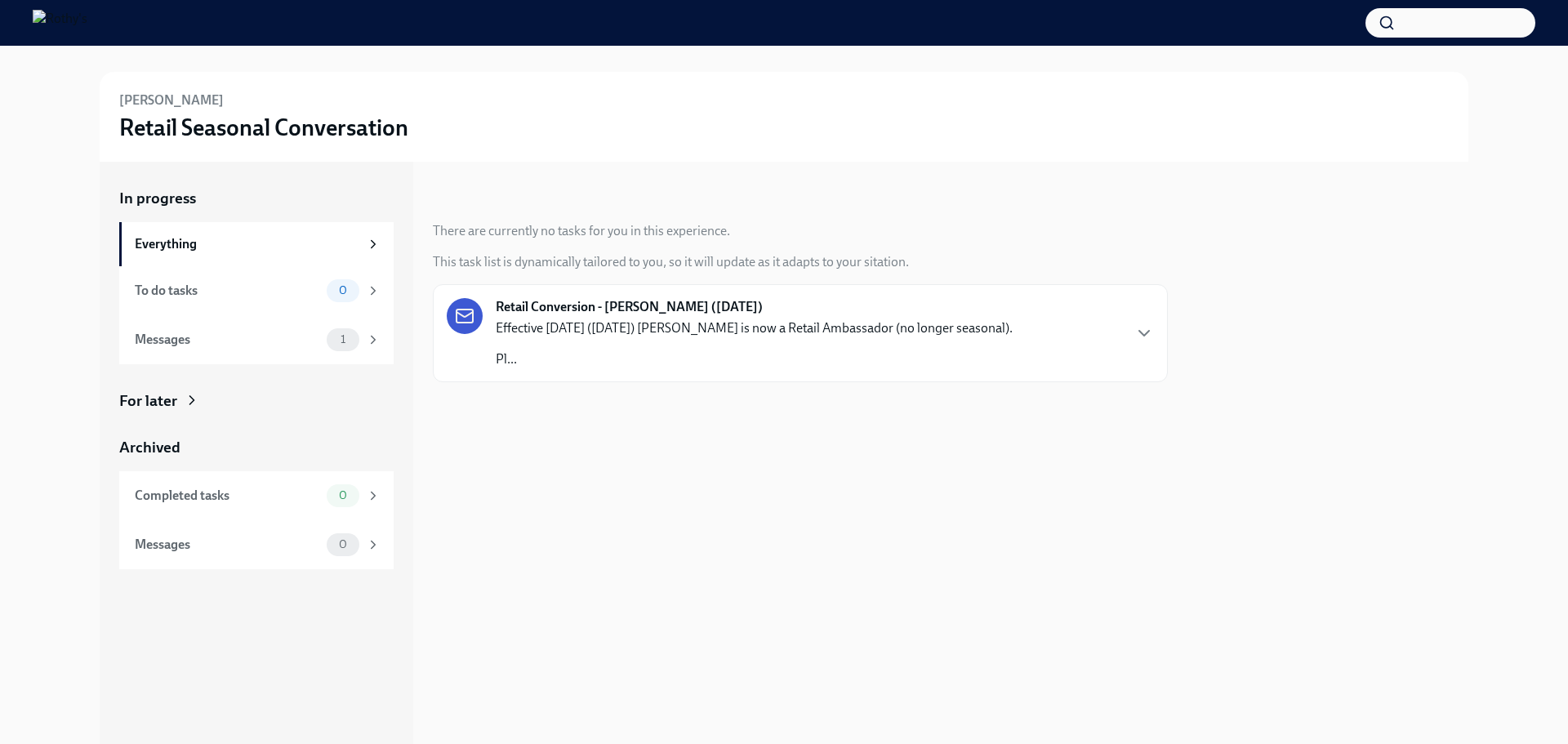
click at [685, 357] on p "Pl..." at bounding box center [754, 360] width 517 height 18
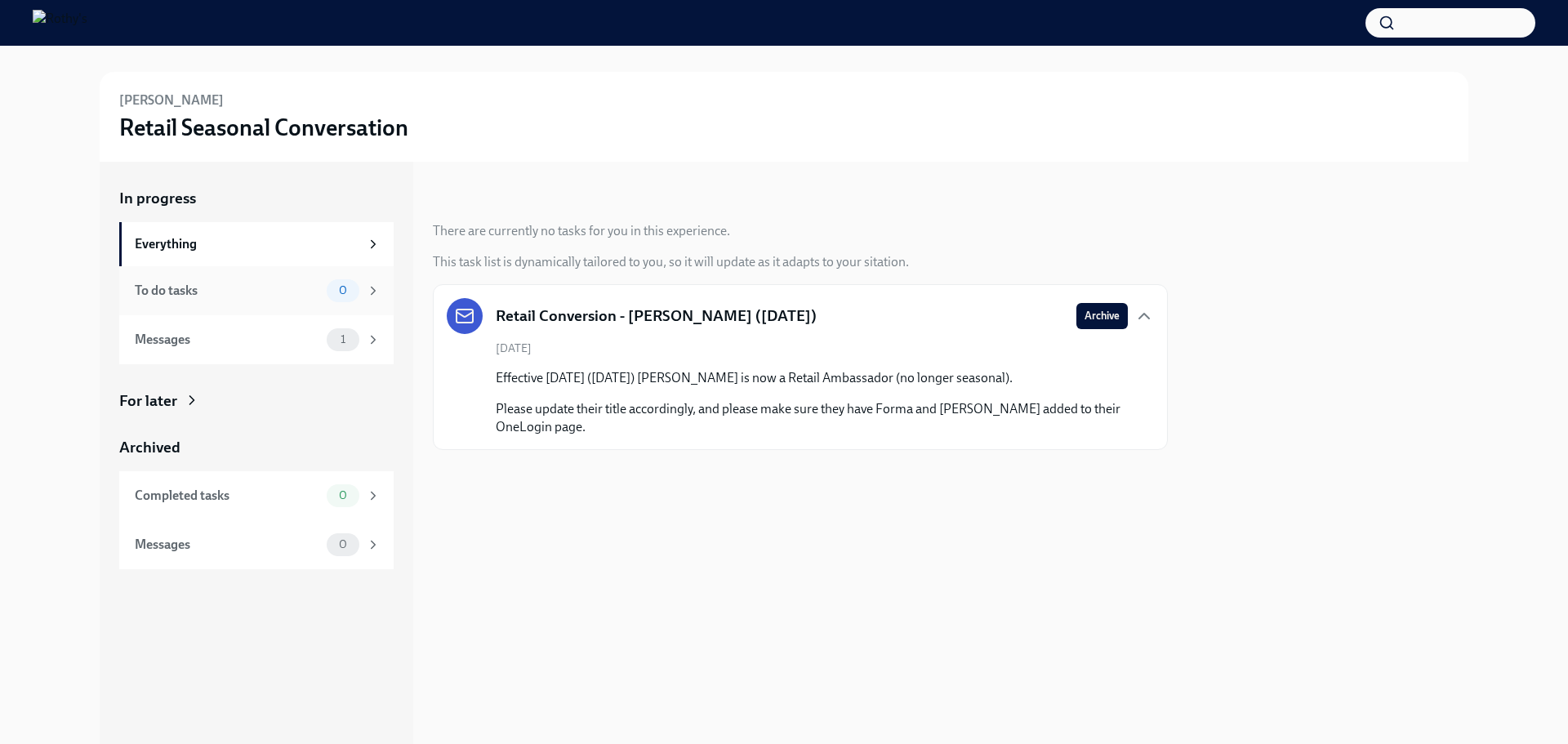
click at [190, 298] on div "To do tasks" at bounding box center [227, 291] width 186 height 18
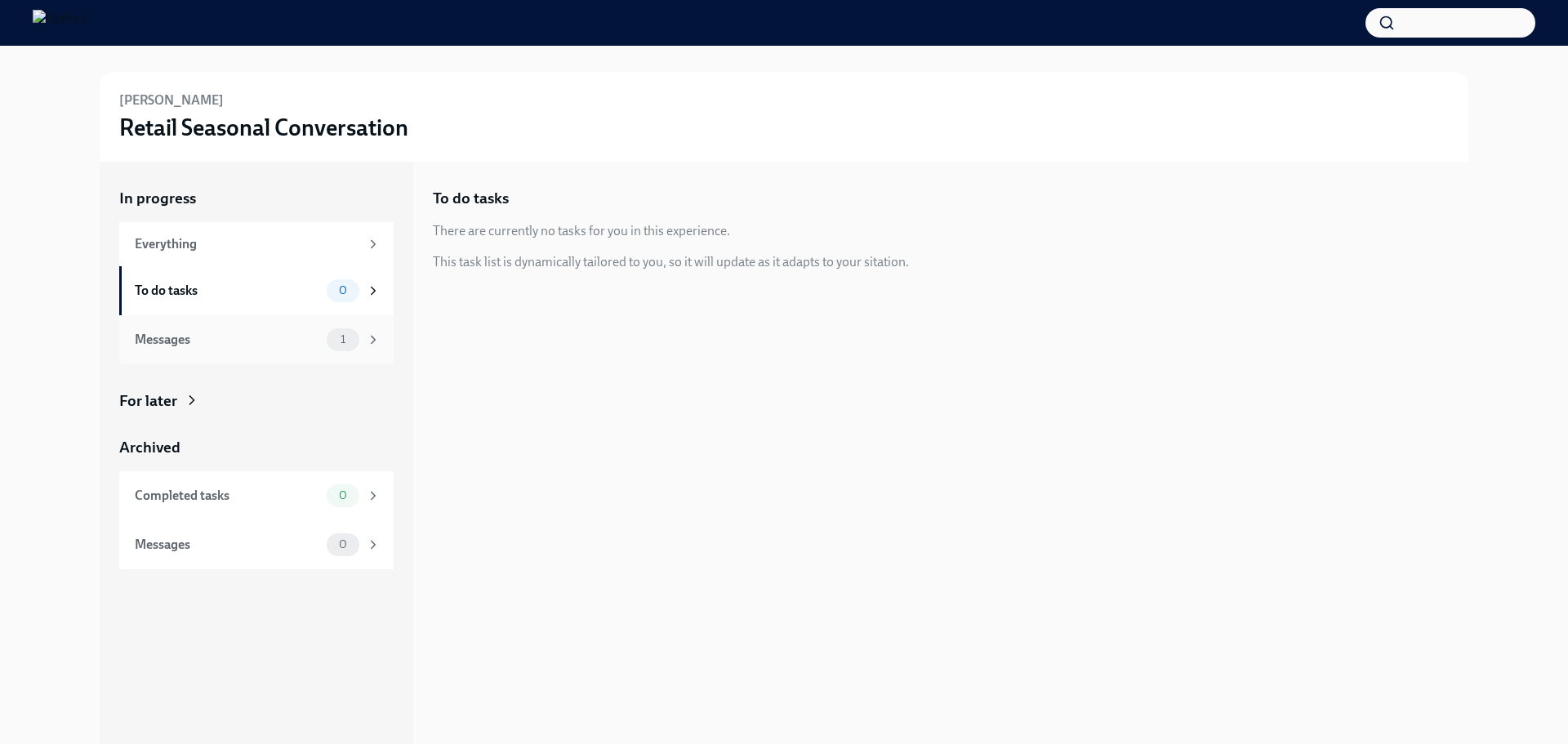
click at [234, 359] on div "Messages 1" at bounding box center [257, 339] width 274 height 49
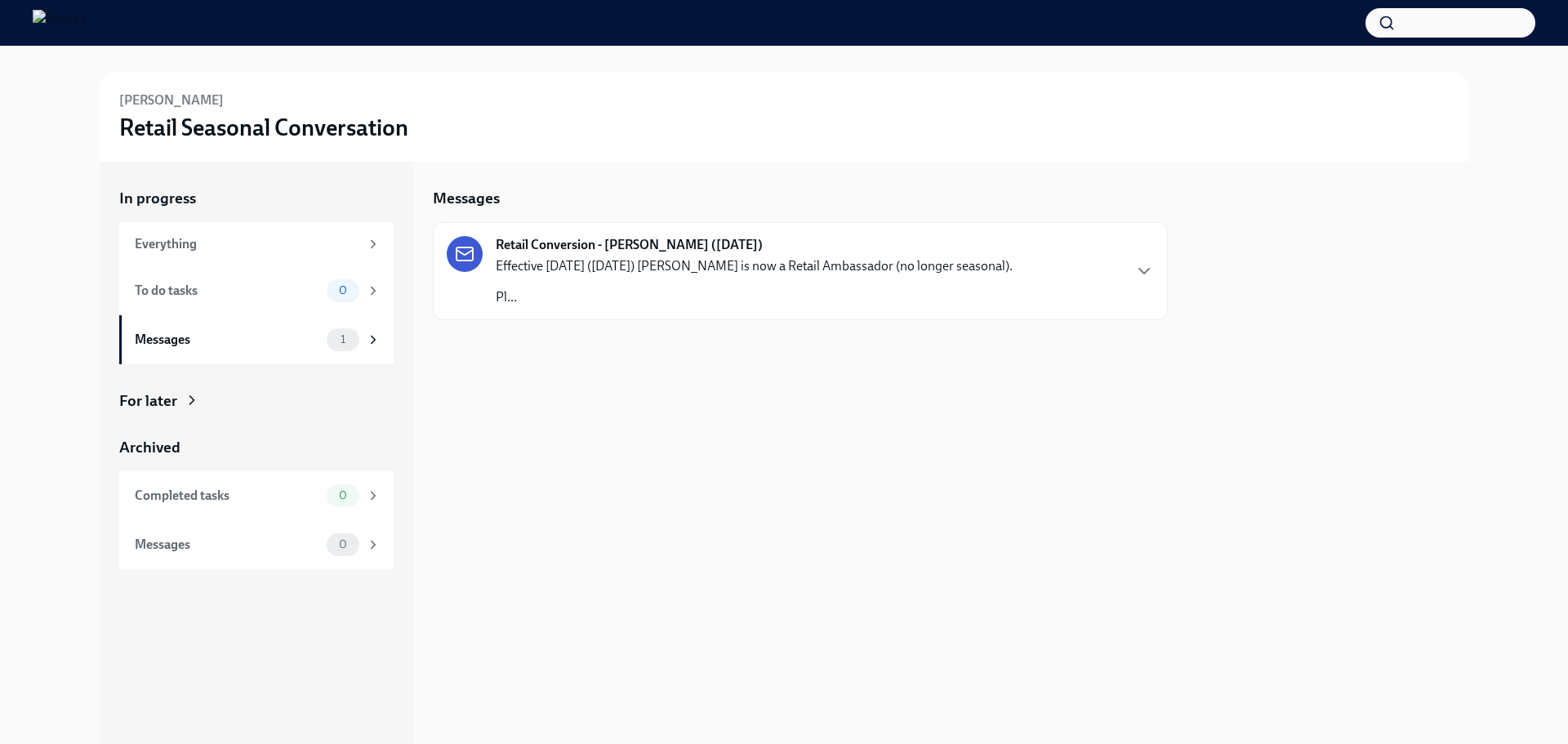
click at [637, 279] on div "Effective [DATE] ([DATE]) [PERSON_NAME] is now a Retail Ambassador (no longer s…" at bounding box center [754, 282] width 517 height 49
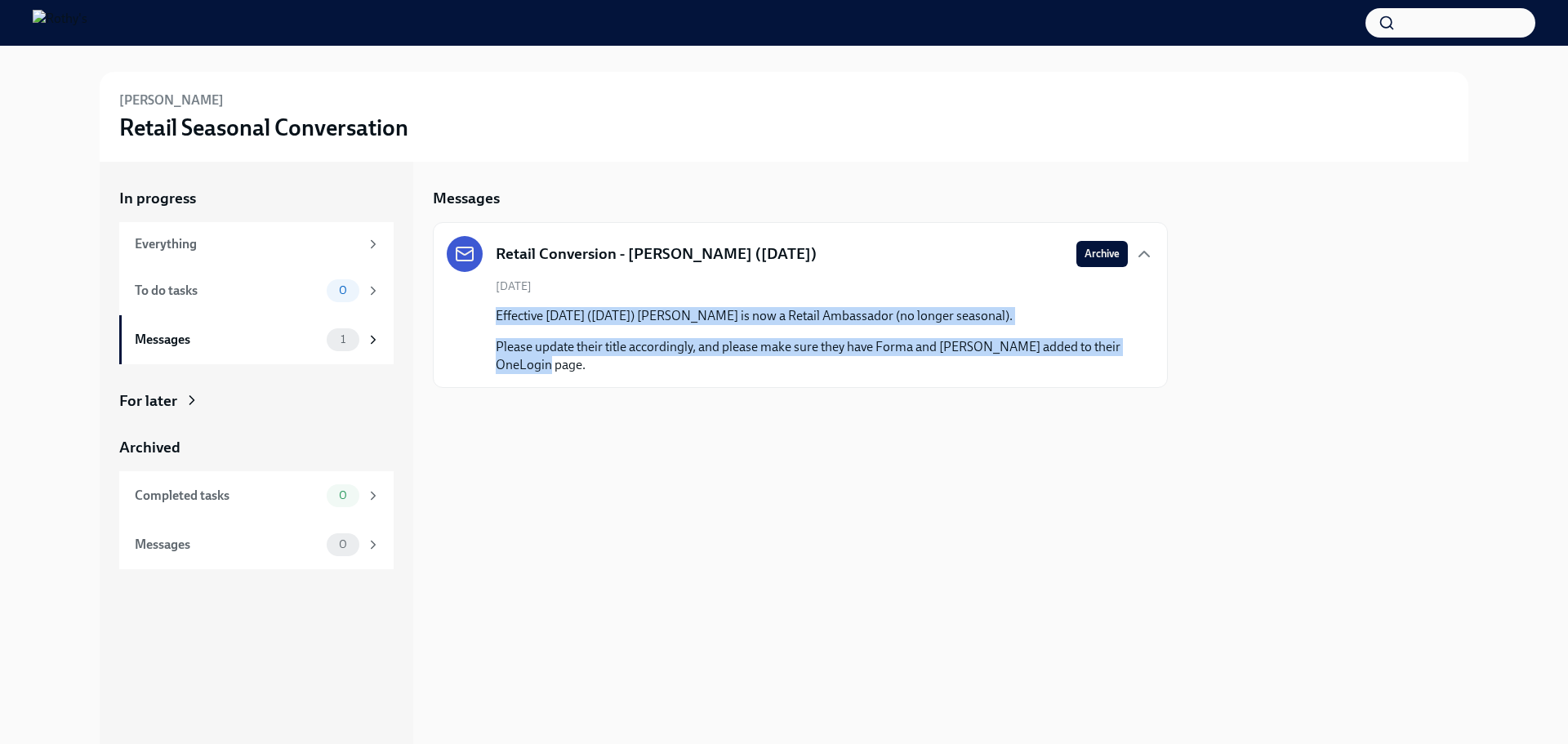
drag, startPoint x: 552, startPoint y: 364, endPoint x: 492, endPoint y: 316, distance: 76.8
click at [492, 316] on div "[DATE] Effective [DATE] ([DATE]) [PERSON_NAME] is now a Retail Ambassador (no l…" at bounding box center [800, 326] width 707 height 96
click at [736, 363] on p "Please update their title accordingly, and please make sure they have Forma and…" at bounding box center [812, 356] width 632 height 36
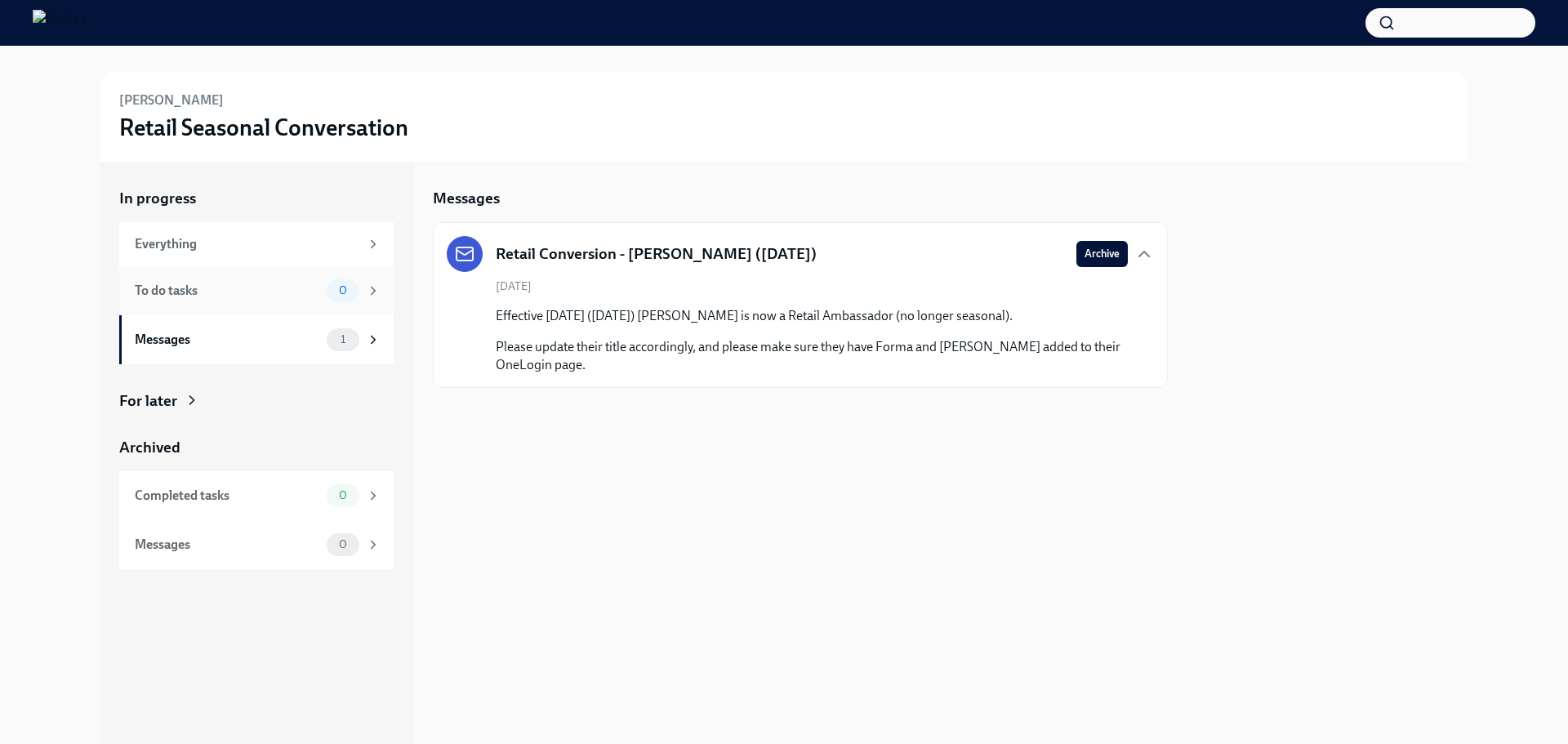
click at [218, 289] on div "To do tasks" at bounding box center [227, 291] width 186 height 18
